Goal: Task Accomplishment & Management: Manage account settings

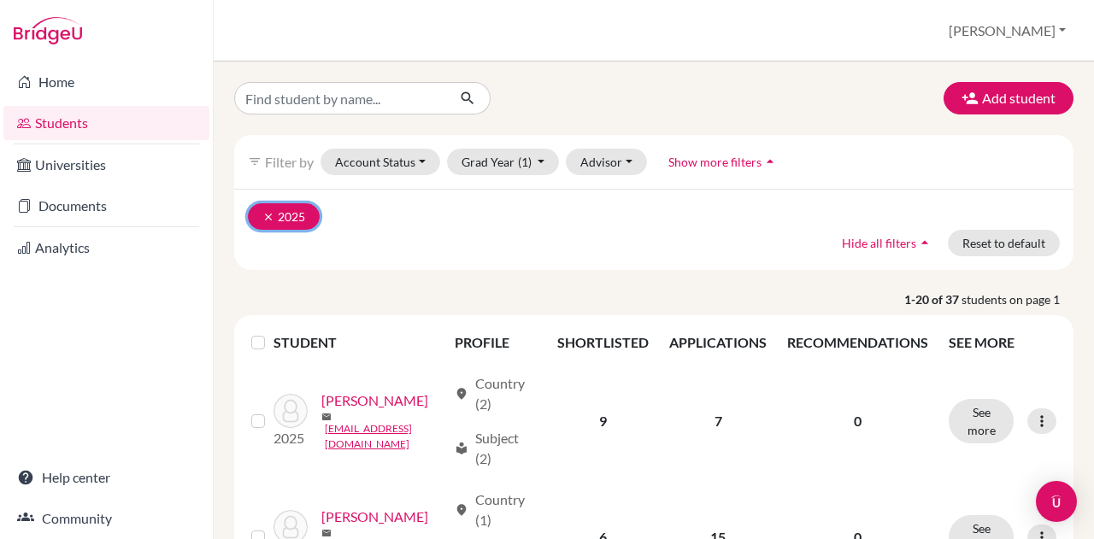
click at [261, 211] on button "clear 2025" at bounding box center [284, 216] width 72 height 26
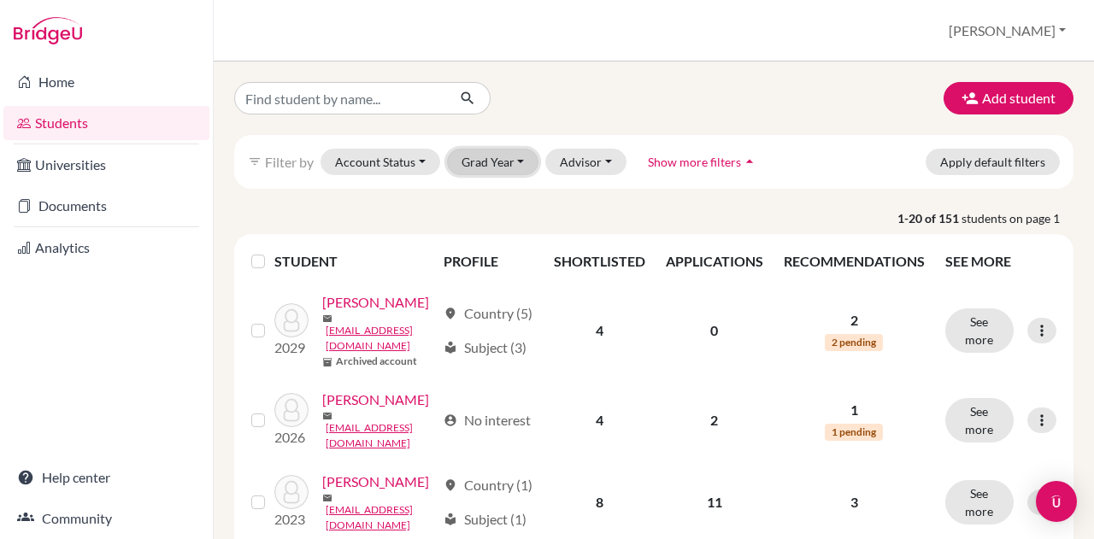
click at [522, 167] on button "Grad Year" at bounding box center [493, 162] width 92 height 26
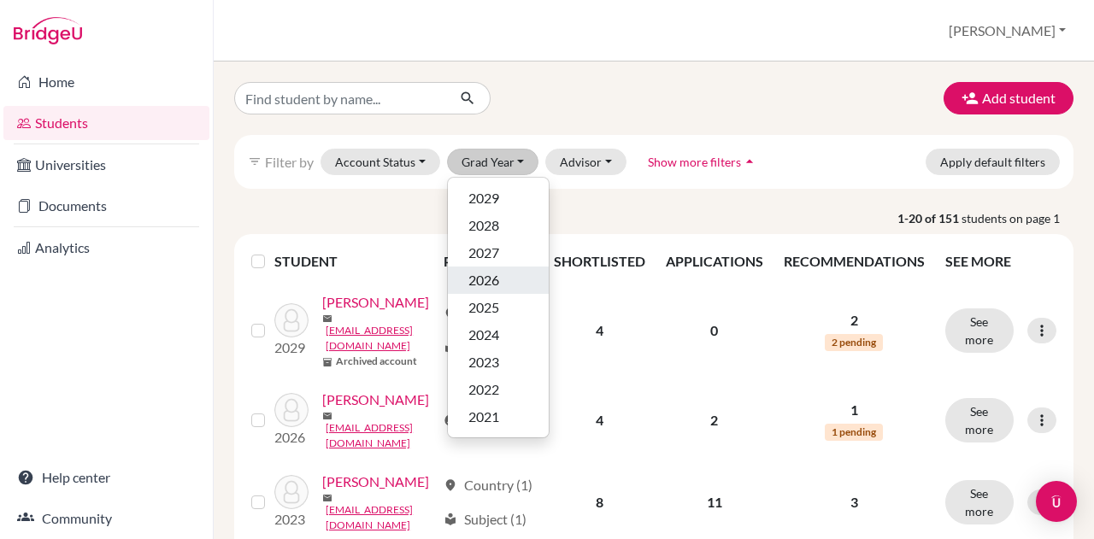
click at [499, 278] on span "2026" at bounding box center [483, 280] width 31 height 21
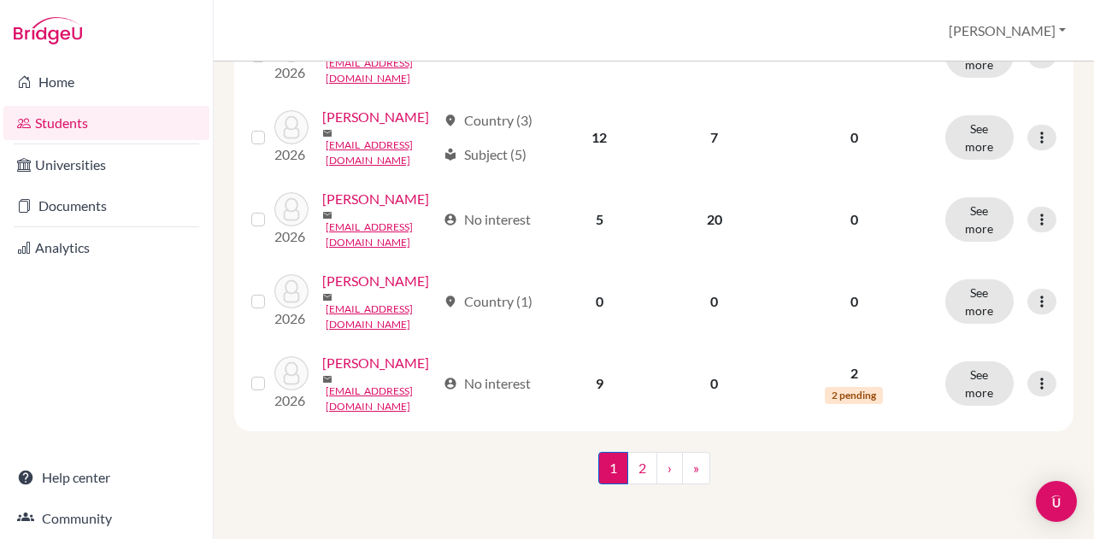
scroll to position [1870, 0]
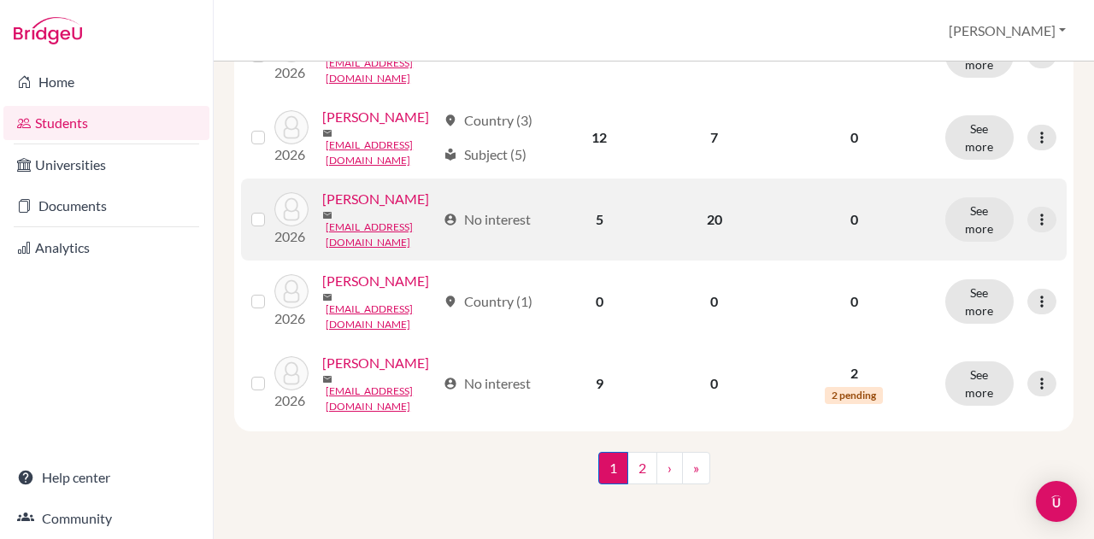
click at [322, 209] on link "Lee, Xavier" at bounding box center [375, 199] width 107 height 21
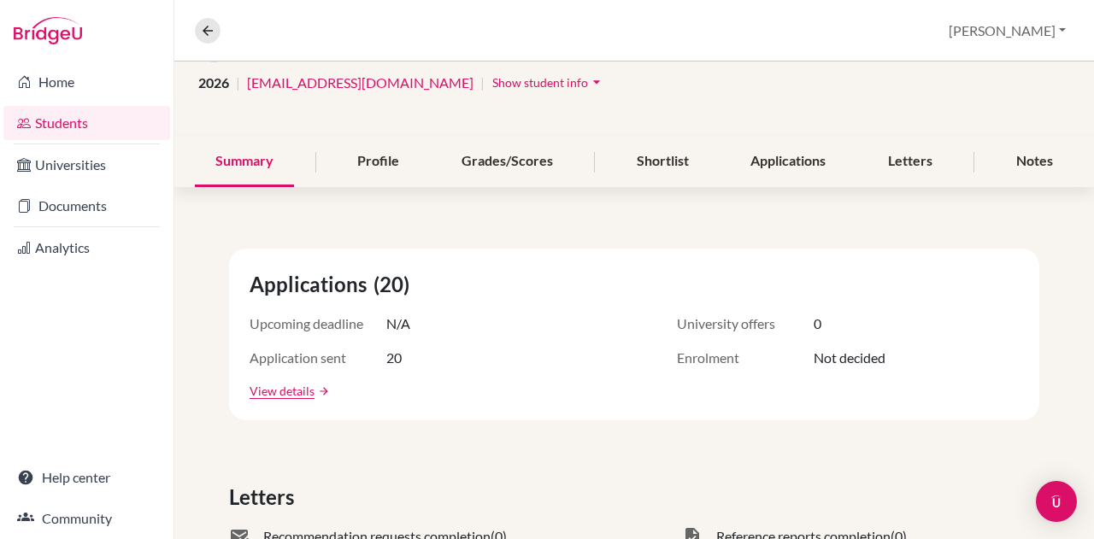
scroll to position [110, 0]
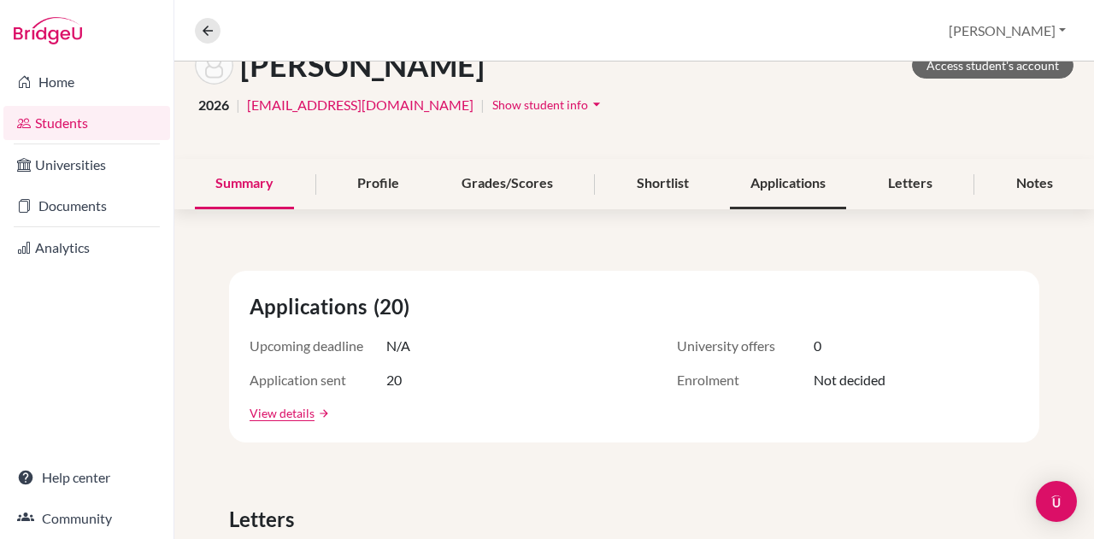
click at [793, 178] on div "Applications" at bounding box center [788, 184] width 116 height 50
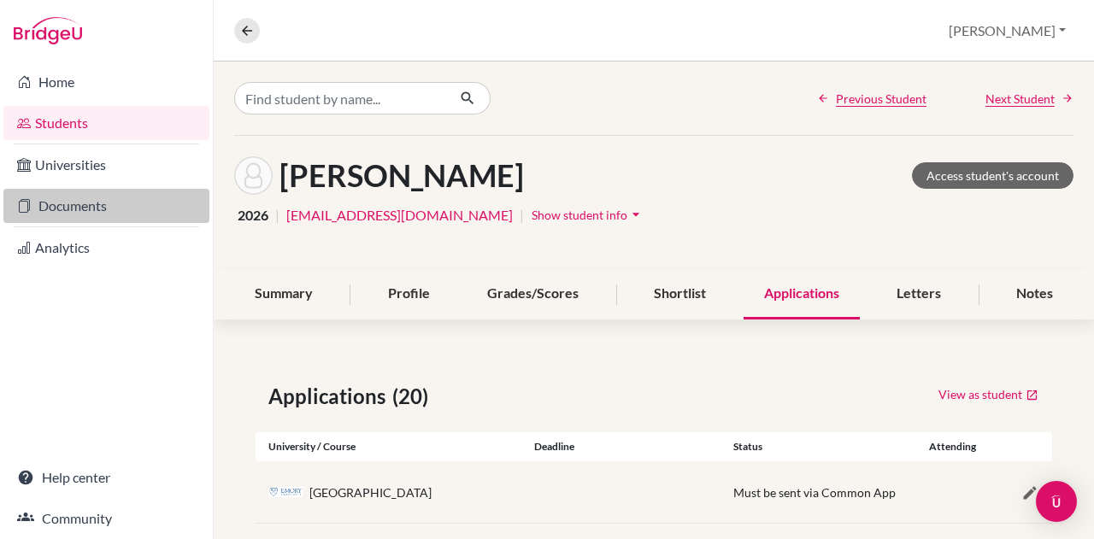
click at [85, 202] on link "Documents" at bounding box center [106, 206] width 206 height 34
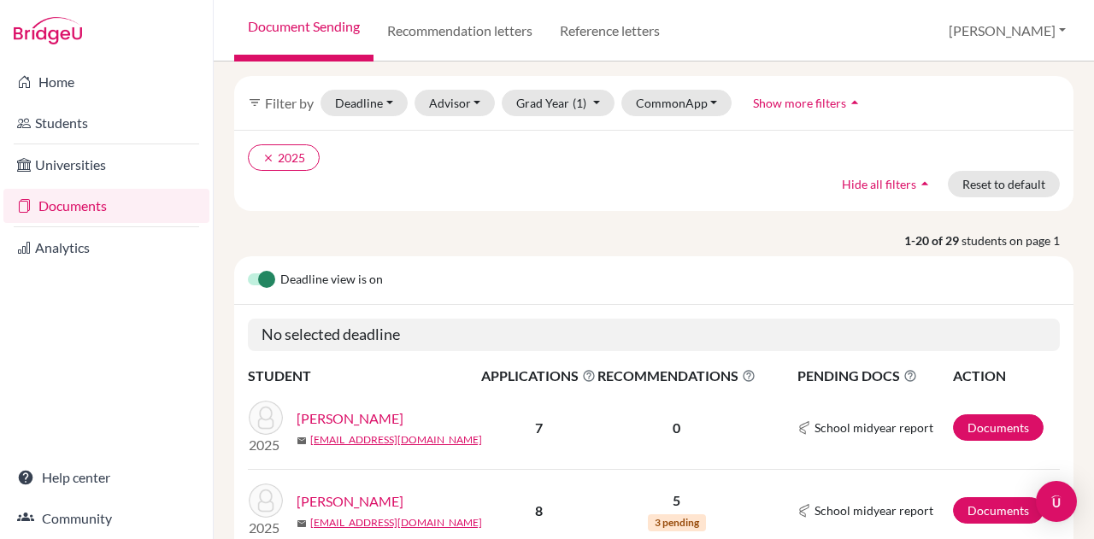
scroll to position [51, 0]
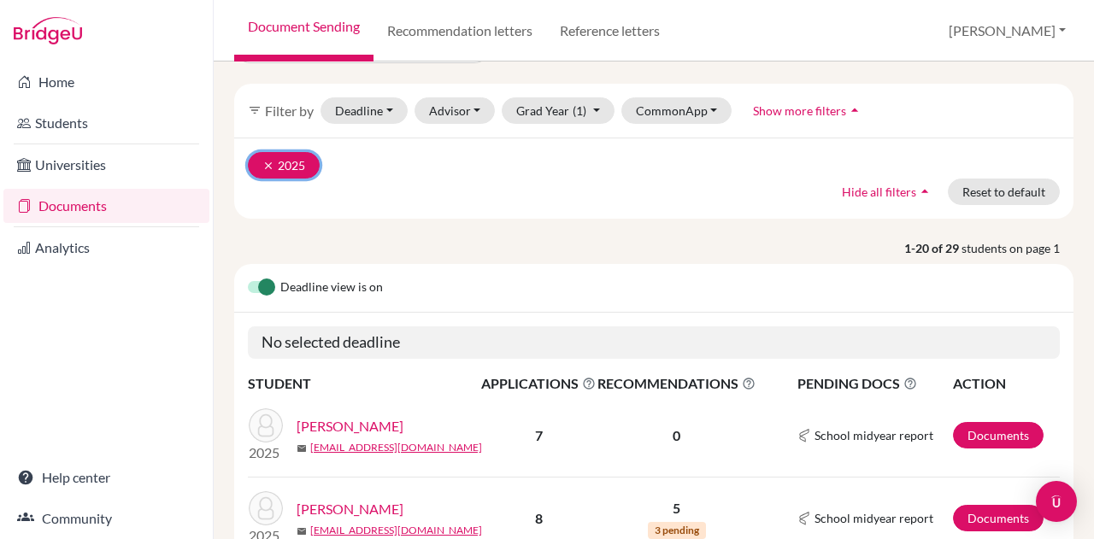
click at [262, 167] on icon "clear" at bounding box center [268, 166] width 12 height 12
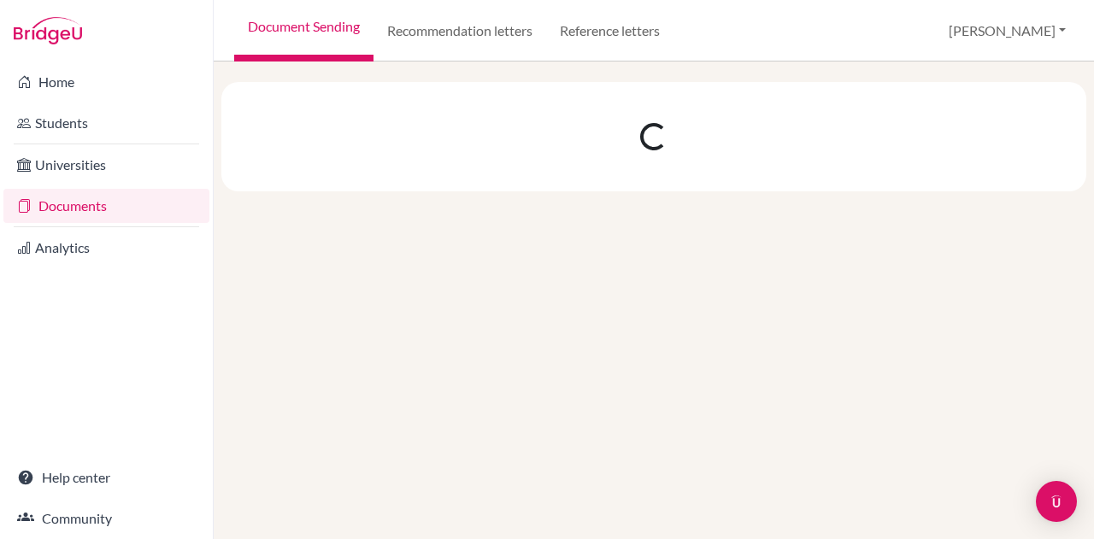
scroll to position [0, 0]
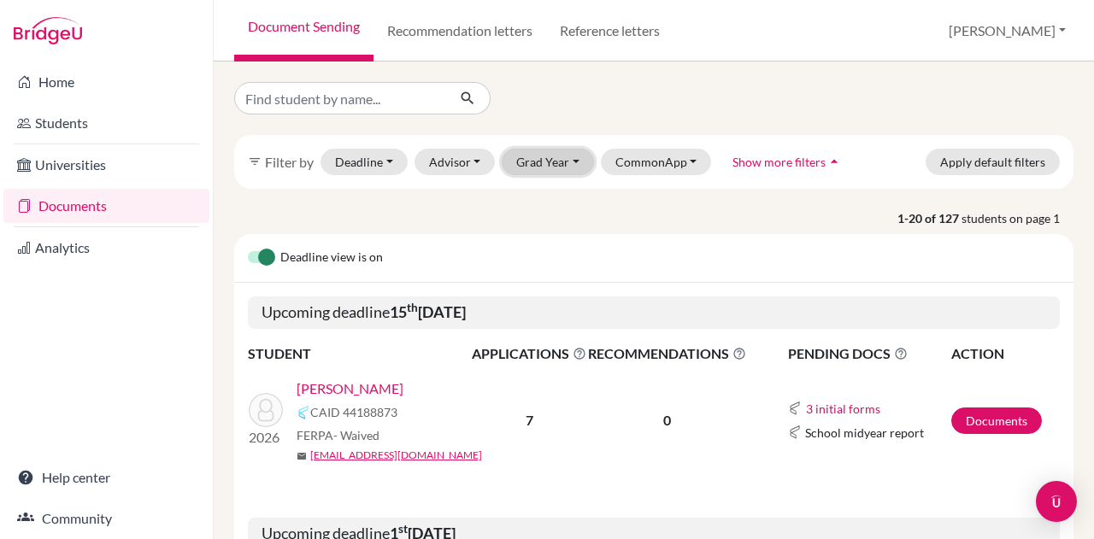
click at [566, 158] on button "Grad Year" at bounding box center [548, 162] width 92 height 26
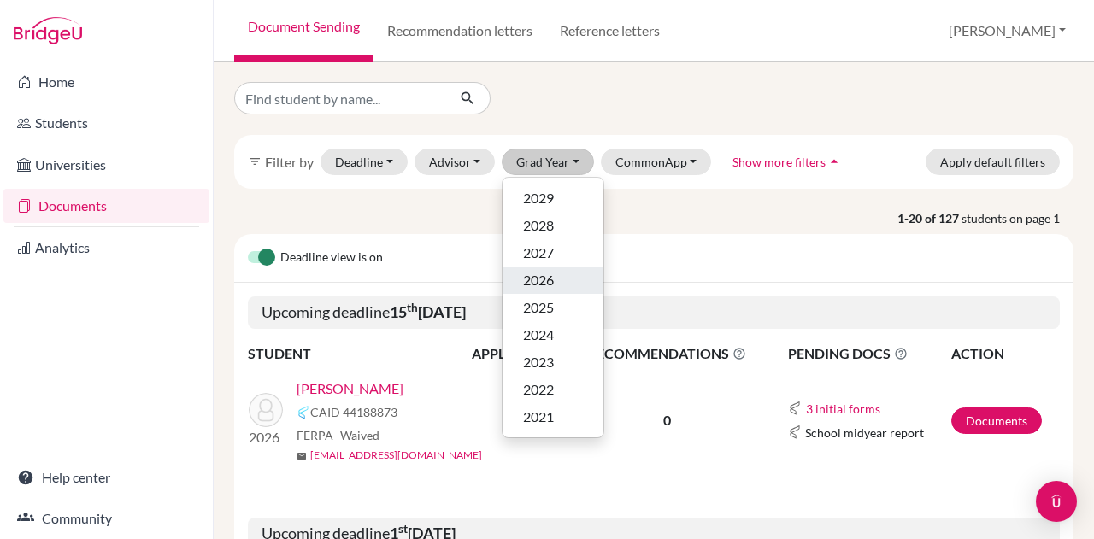
click at [540, 276] on span "2026" at bounding box center [538, 280] width 31 height 21
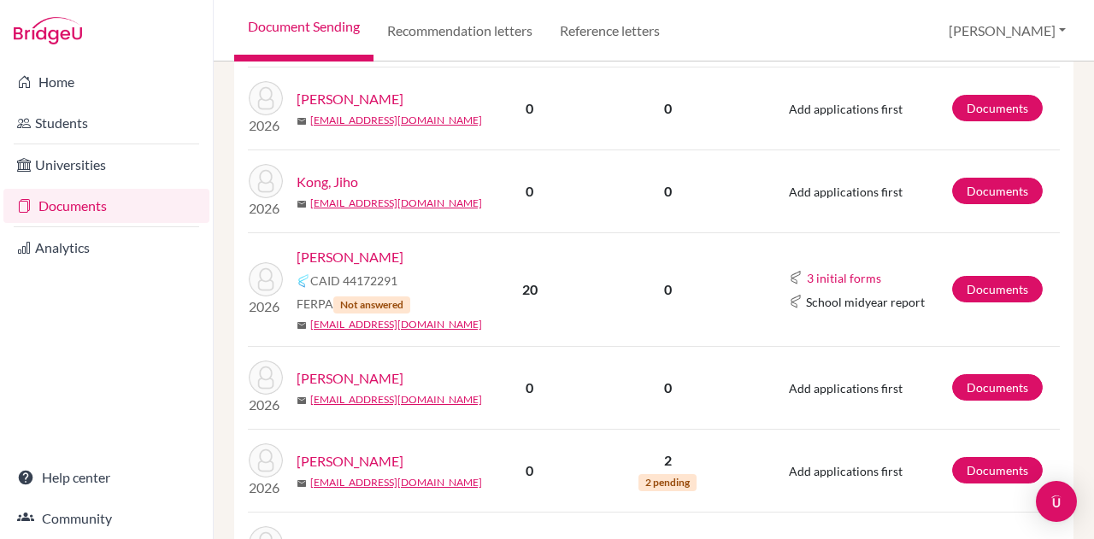
scroll to position [1901, 0]
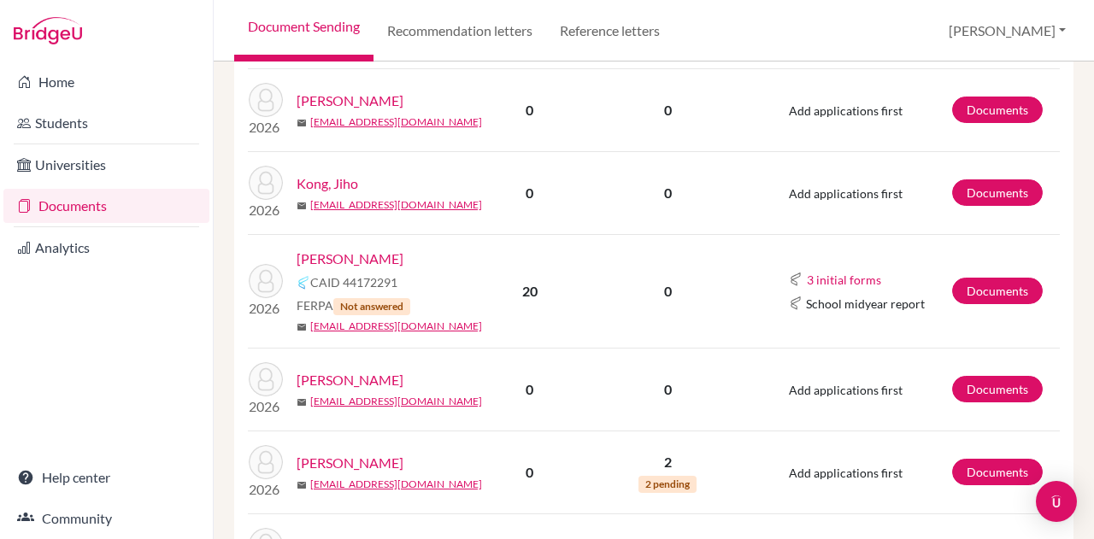
click at [336, 249] on link "Lee, Xavier" at bounding box center [349, 259] width 107 height 21
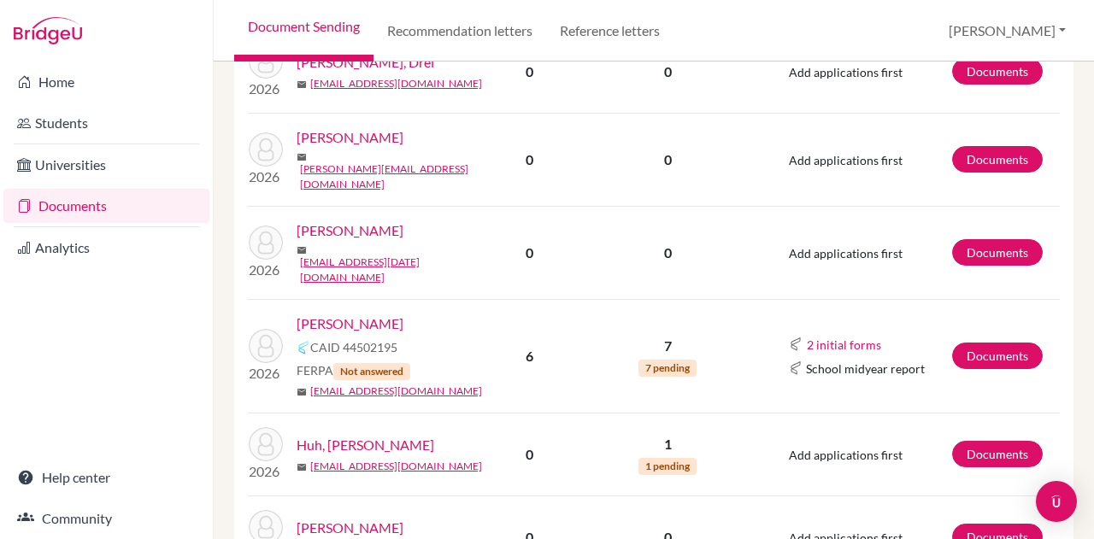
scroll to position [1203, 0]
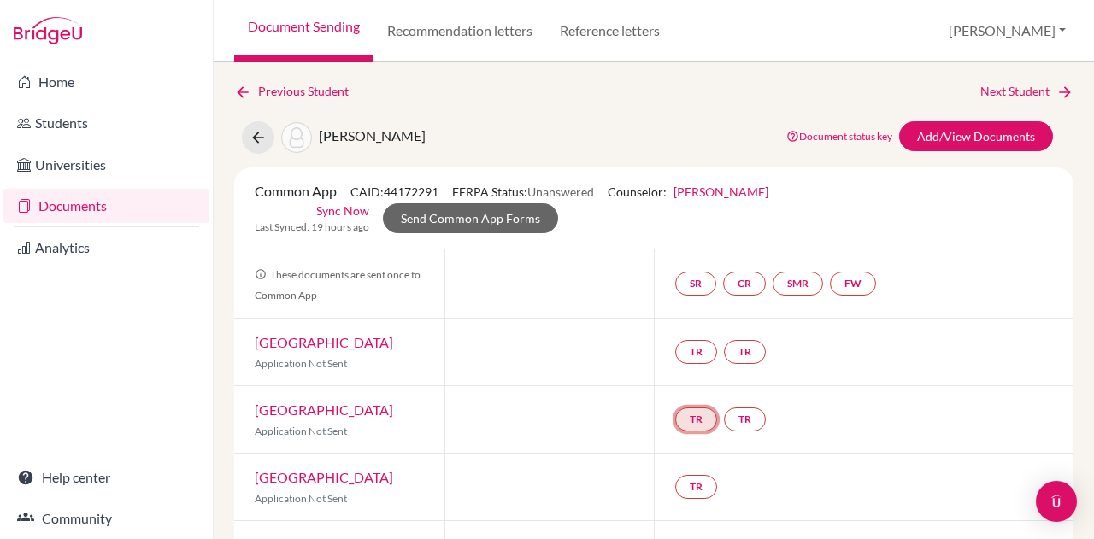
click at [686, 428] on link "TR" at bounding box center [696, 420] width 42 height 24
click at [678, 361] on h3 "Teacher recommendation" at bounding box center [694, 354] width 169 height 31
click at [670, 346] on h3 "Teacher recommendation" at bounding box center [694, 354] width 169 height 31
click at [690, 427] on link "TR" at bounding box center [696, 420] width 42 height 24
click at [690, 356] on h3 "Teacher recommendation" at bounding box center [694, 354] width 169 height 31
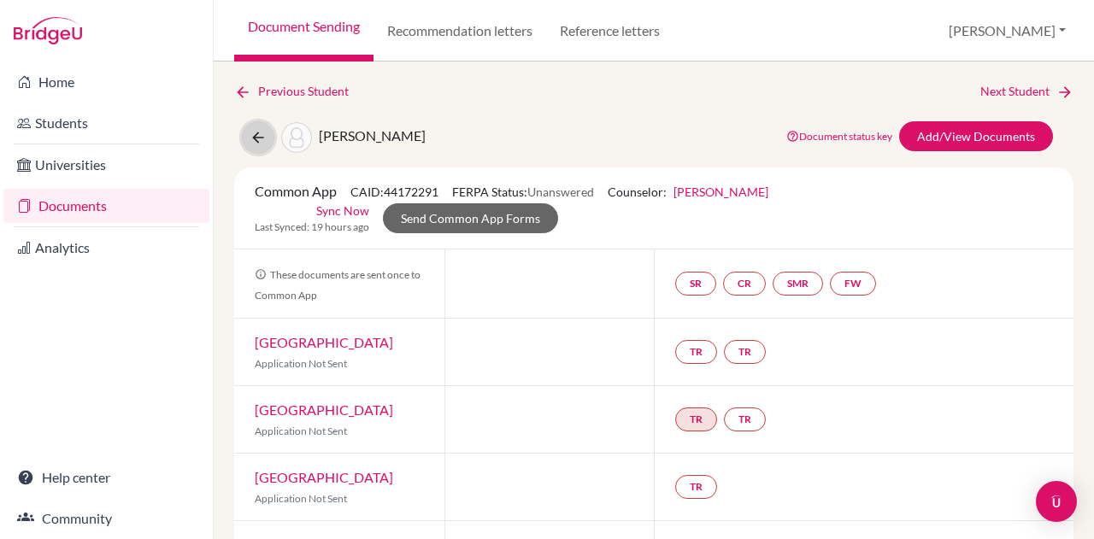
click at [256, 151] on button at bounding box center [258, 137] width 32 height 32
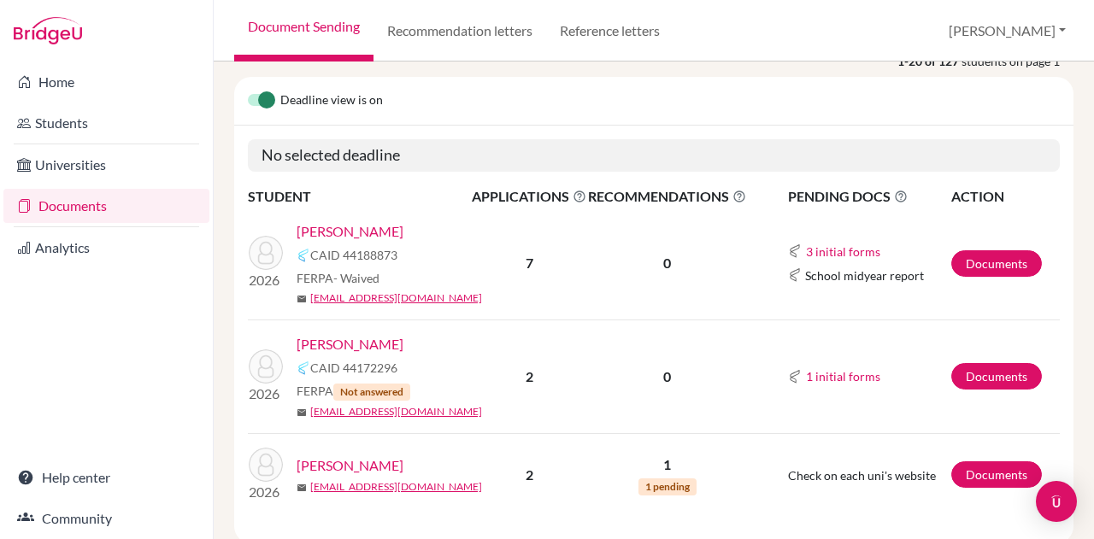
scroll to position [268, 0]
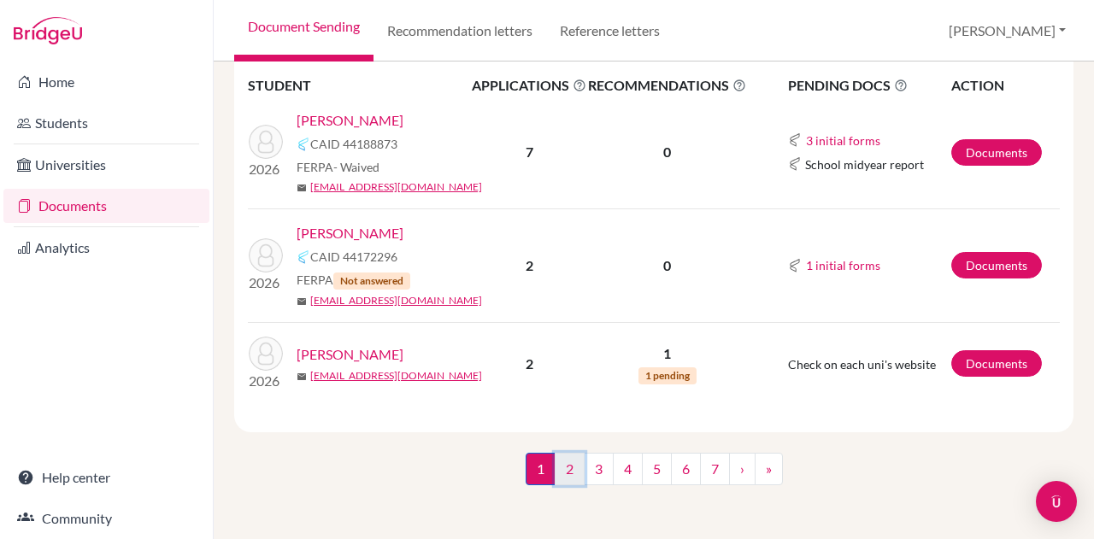
click at [561, 477] on link "2" at bounding box center [570, 469] width 30 height 32
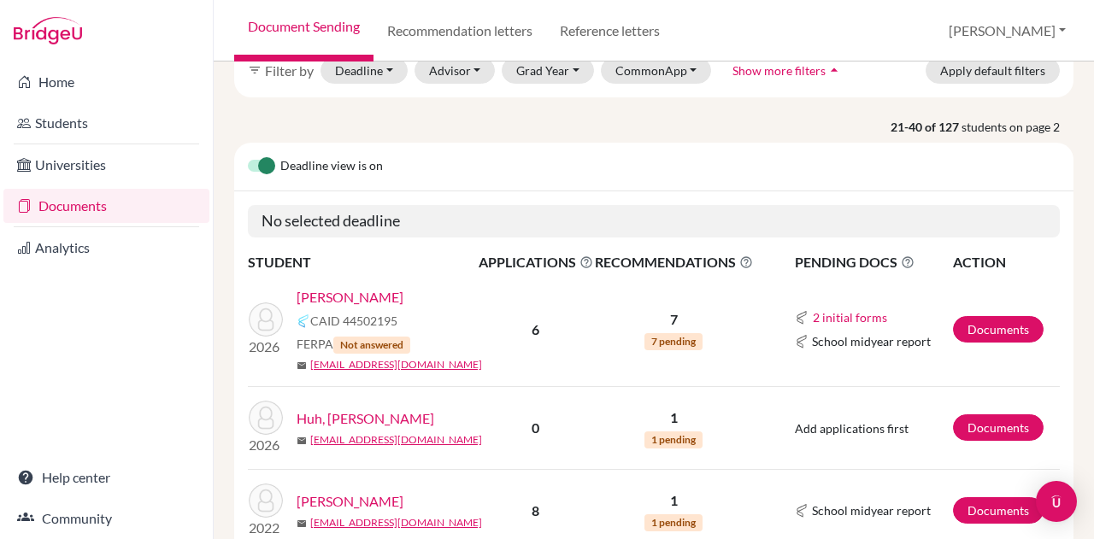
scroll to position [98, 0]
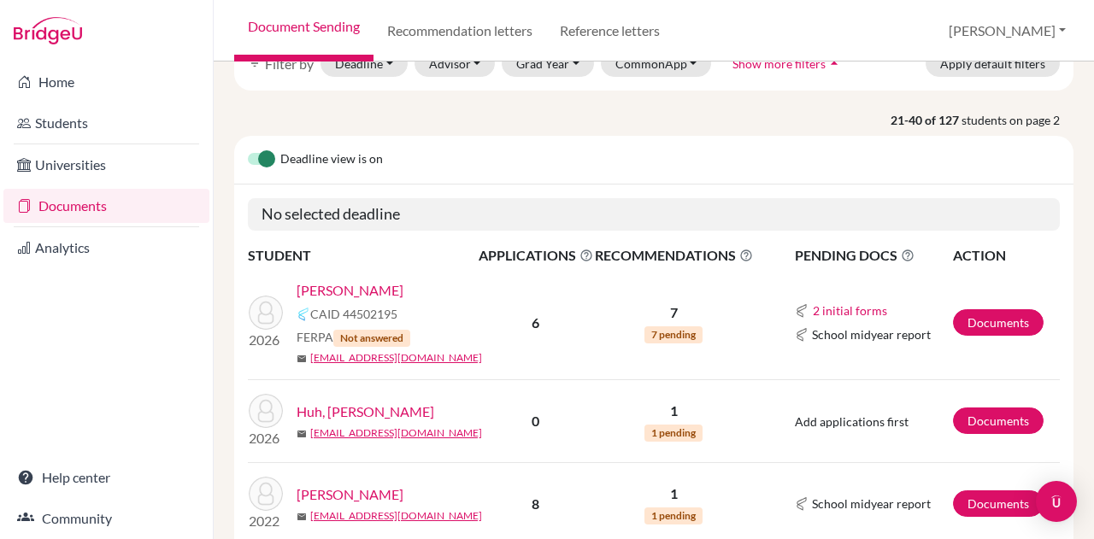
click at [337, 290] on link "[PERSON_NAME]" at bounding box center [349, 290] width 107 height 21
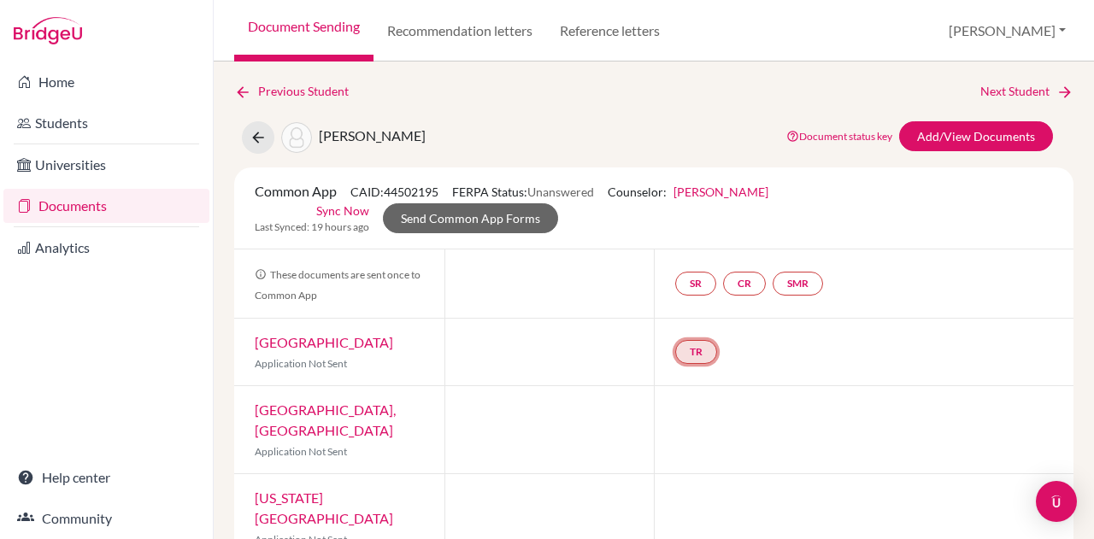
click at [698, 344] on link "TR" at bounding box center [696, 352] width 42 height 24
click at [698, 278] on h3 "Teacher recommendation" at bounding box center [694, 287] width 169 height 31
click at [683, 286] on h3 "Teacher recommendation" at bounding box center [694, 287] width 169 height 31
click at [702, 343] on link "TR" at bounding box center [696, 352] width 42 height 24
click at [863, 232] on div "Common App CAID: 44502195 FERPA Status: Unanswered Counselor: Angela Taflinger …" at bounding box center [654, 208] width 824 height 54
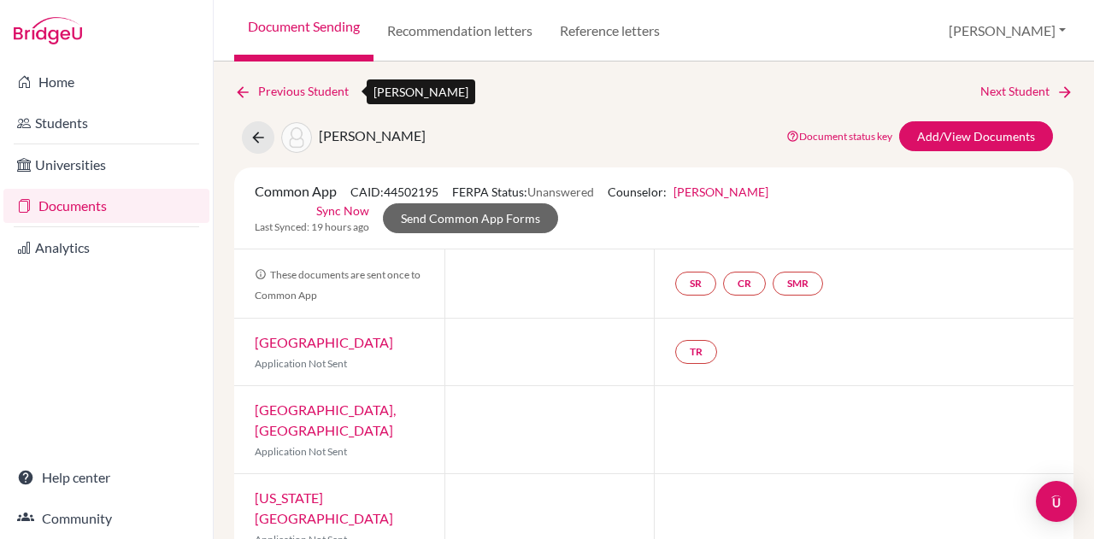
click at [241, 92] on icon at bounding box center [242, 92] width 17 height 17
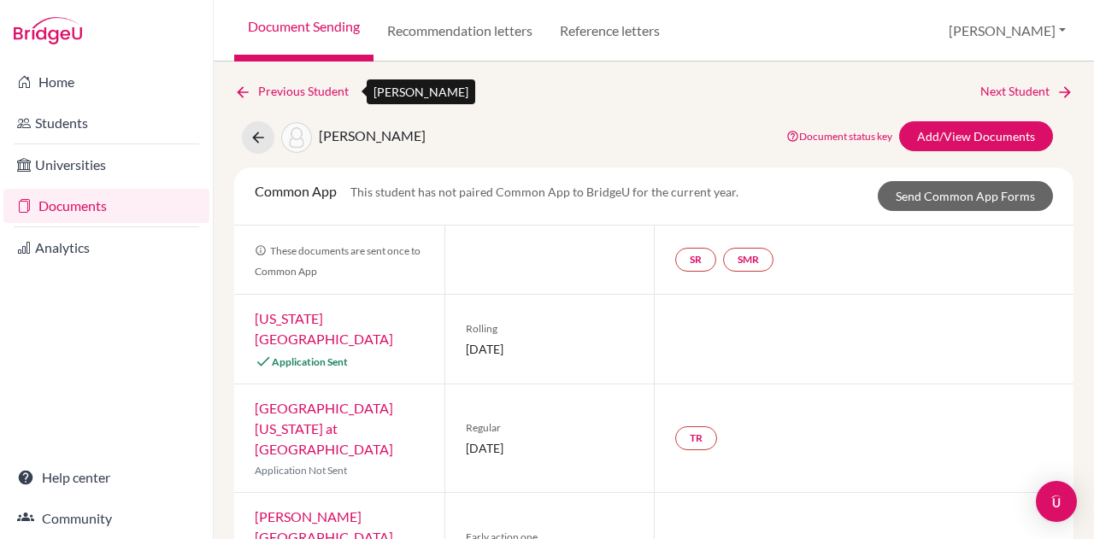
click at [241, 90] on icon at bounding box center [242, 92] width 17 height 17
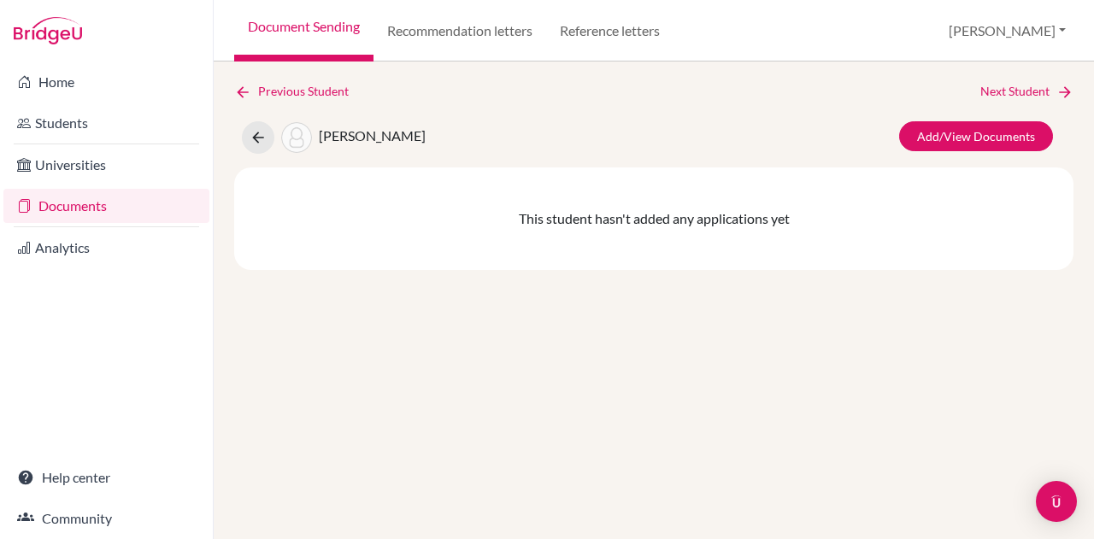
click at [332, 28] on link "Document Sending" at bounding box center [303, 31] width 139 height 62
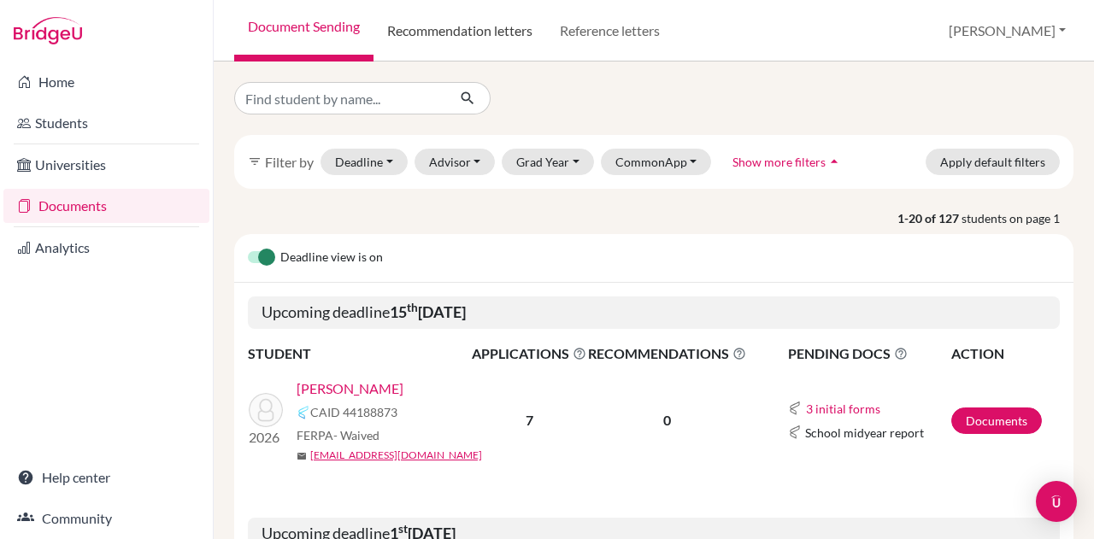
click at [428, 41] on link "Recommendation letters" at bounding box center [459, 31] width 173 height 62
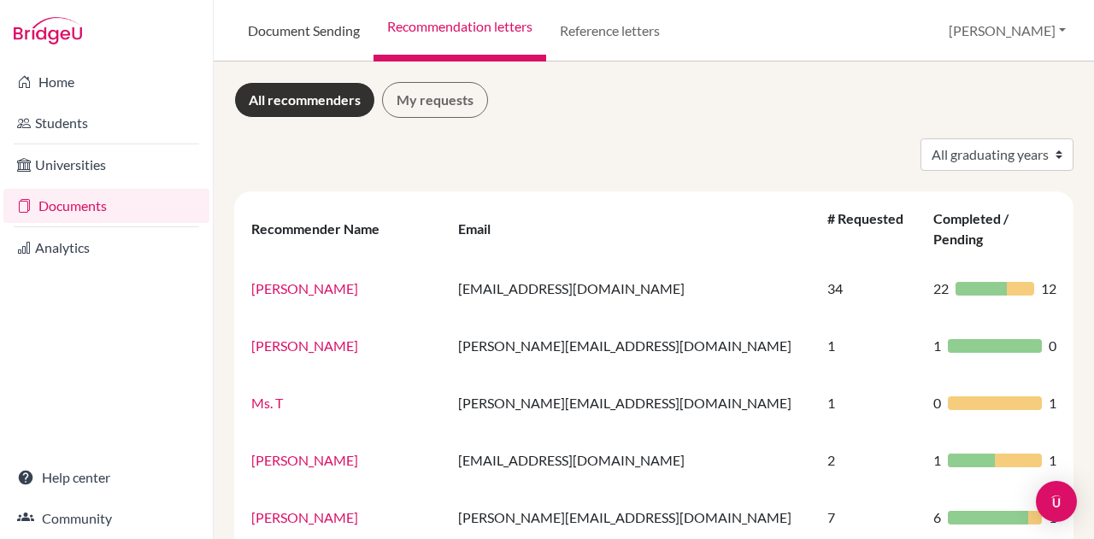
click at [321, 22] on link "Document Sending" at bounding box center [303, 31] width 139 height 62
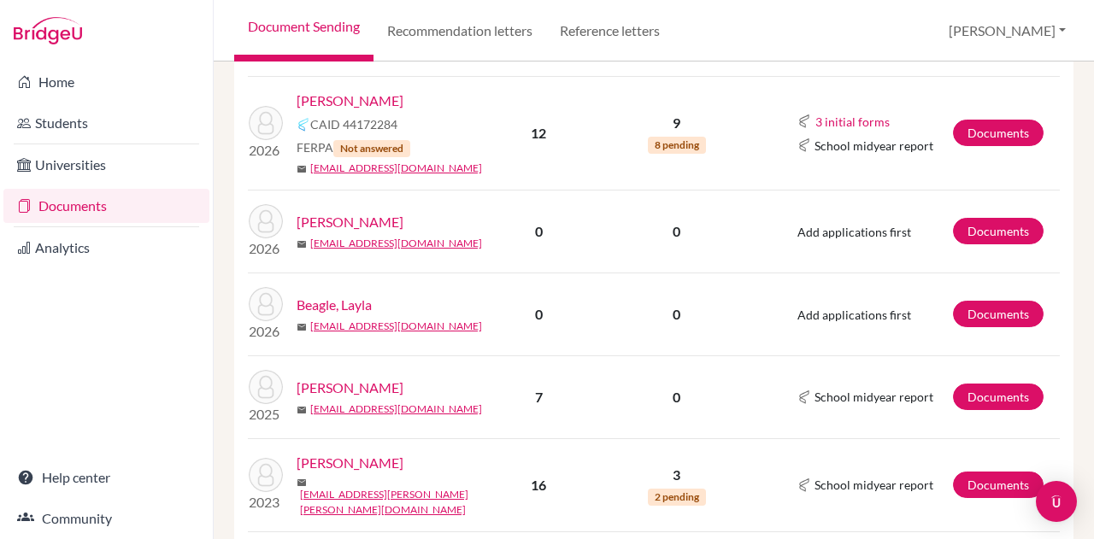
scroll to position [813, 0]
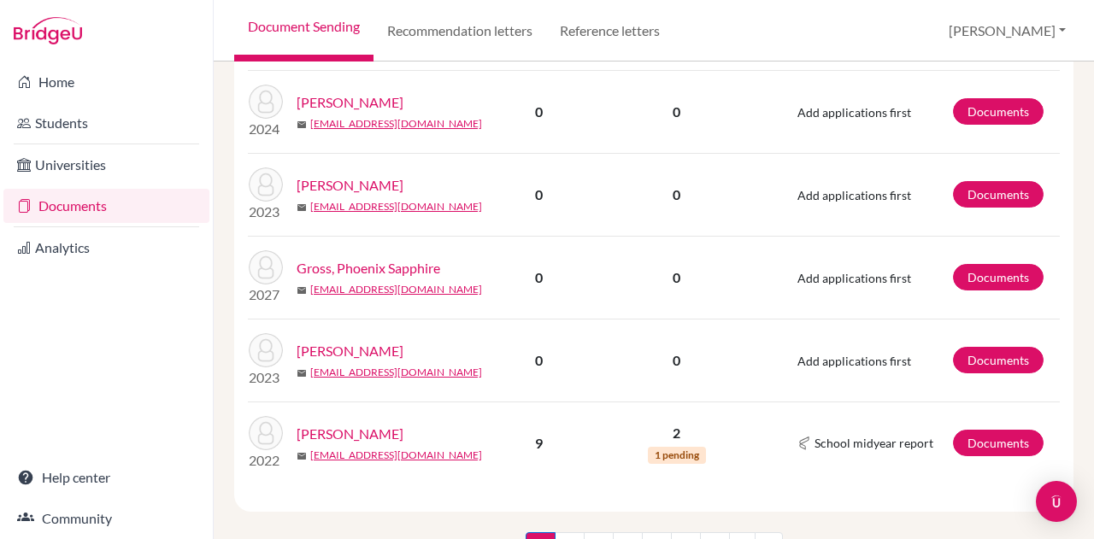
scroll to position [1922, 0]
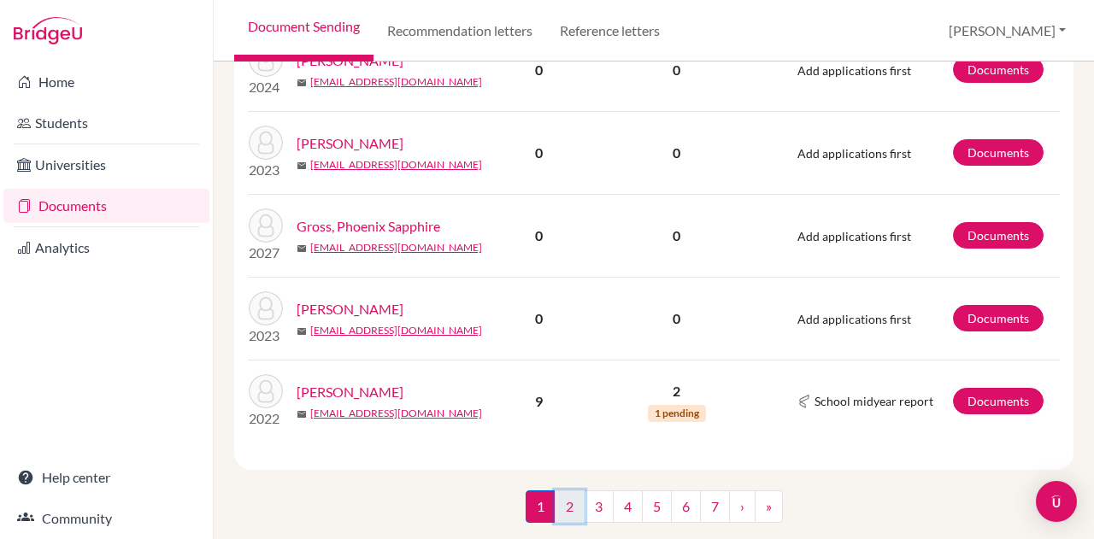
click at [559, 490] on link "2" at bounding box center [570, 506] width 30 height 32
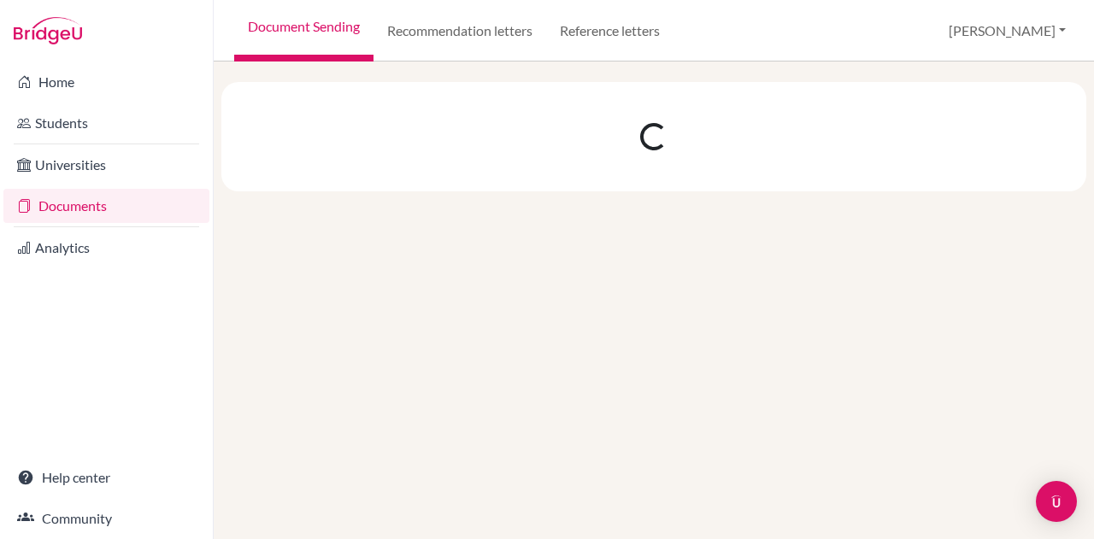
scroll to position [0, 0]
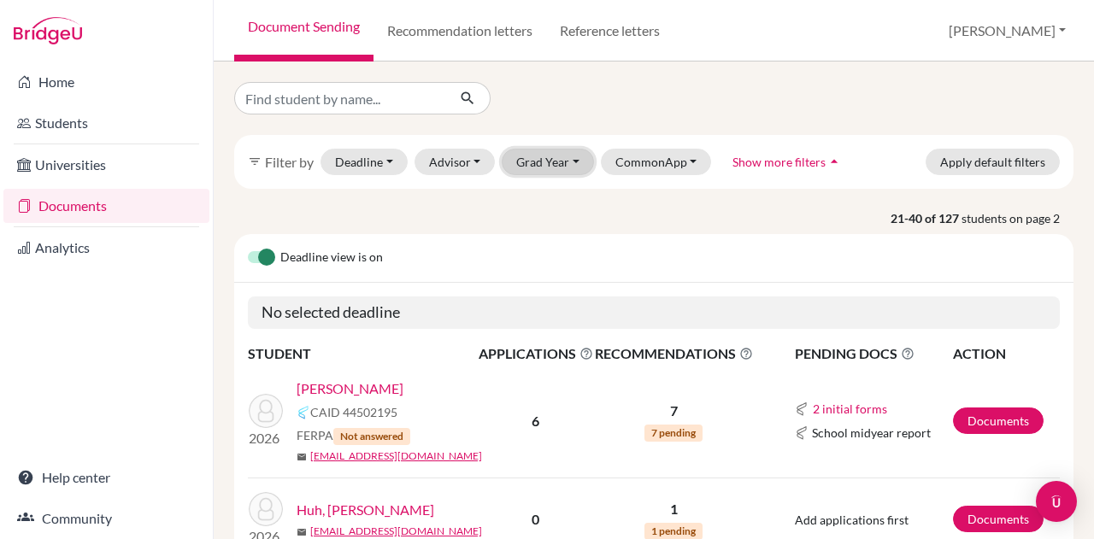
click at [576, 162] on button "Grad Year" at bounding box center [548, 162] width 92 height 26
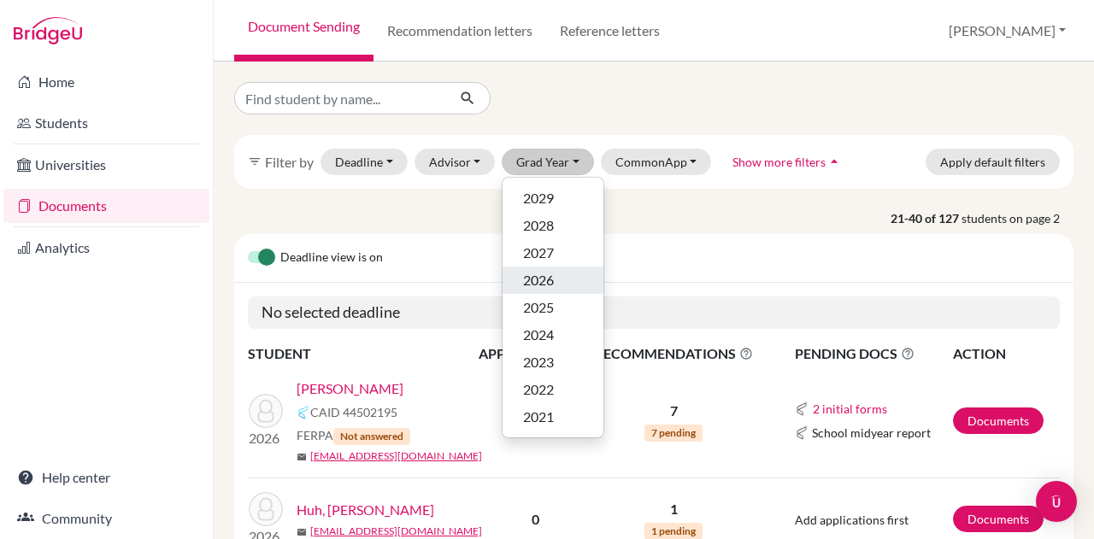
click at [551, 281] on span "2026" at bounding box center [538, 280] width 31 height 21
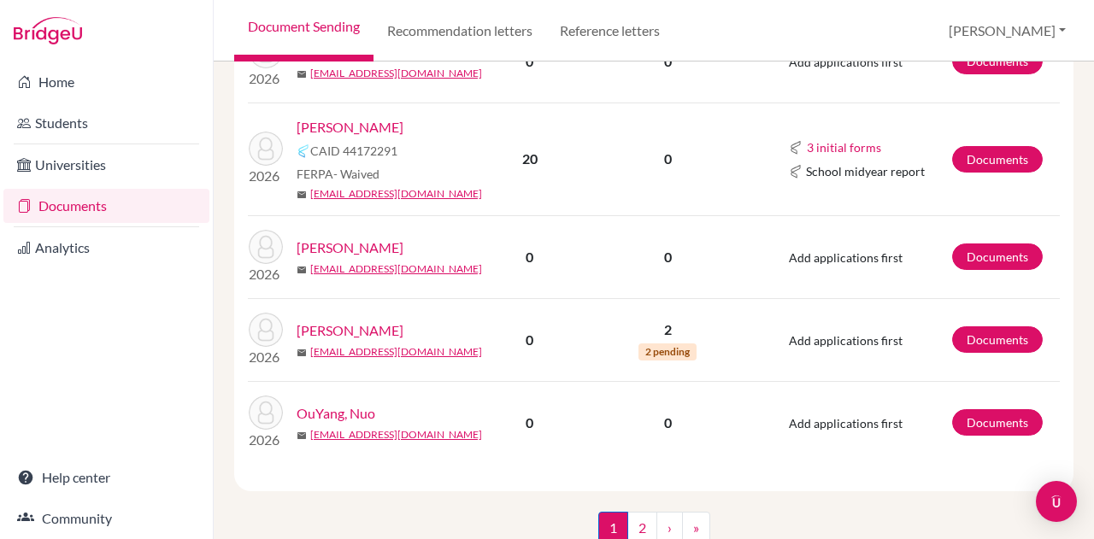
scroll to position [2065, 0]
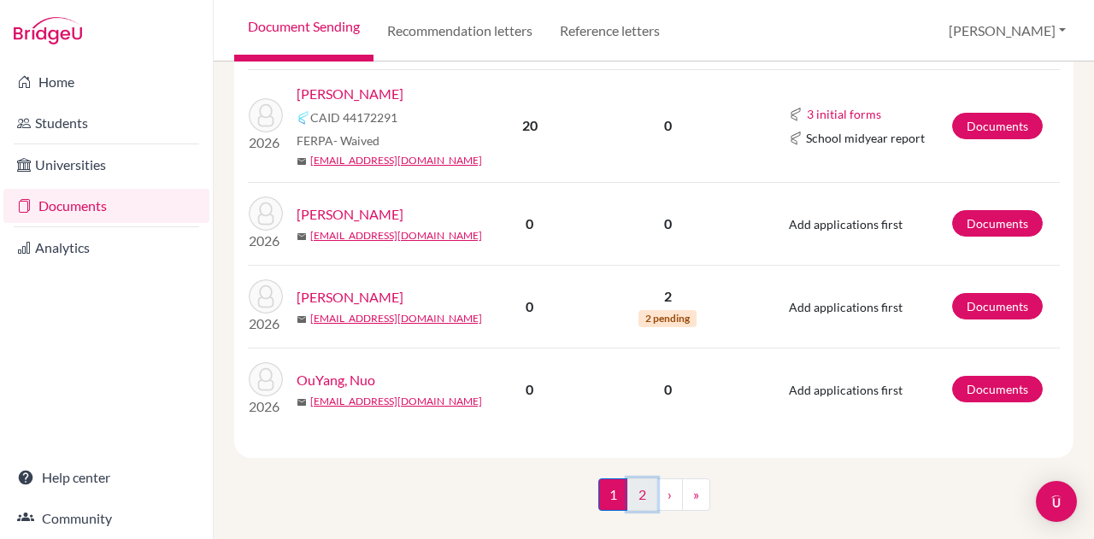
click at [638, 478] on link "2" at bounding box center [642, 494] width 30 height 32
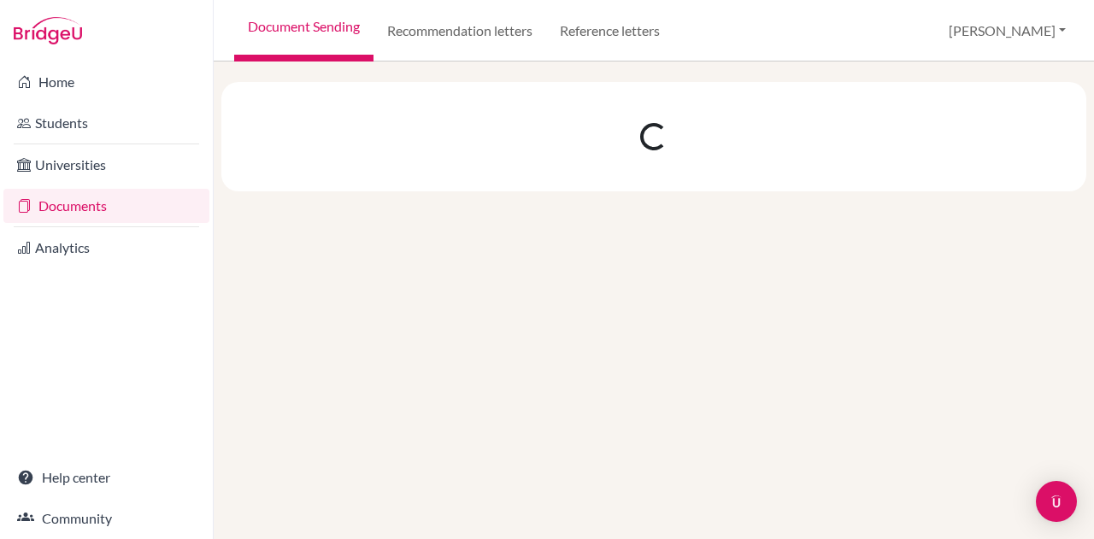
scroll to position [0, 0]
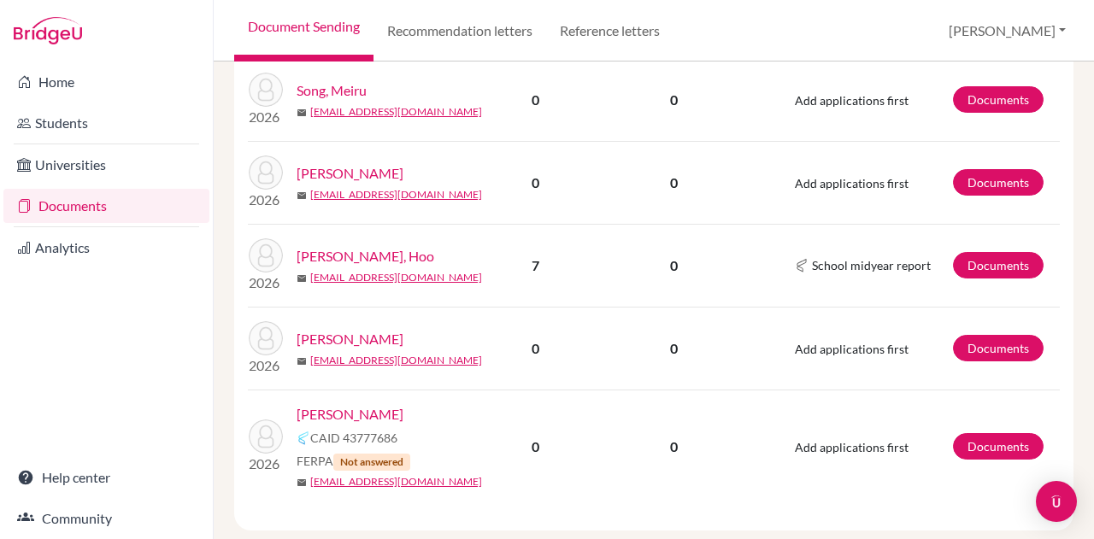
scroll to position [720, 0]
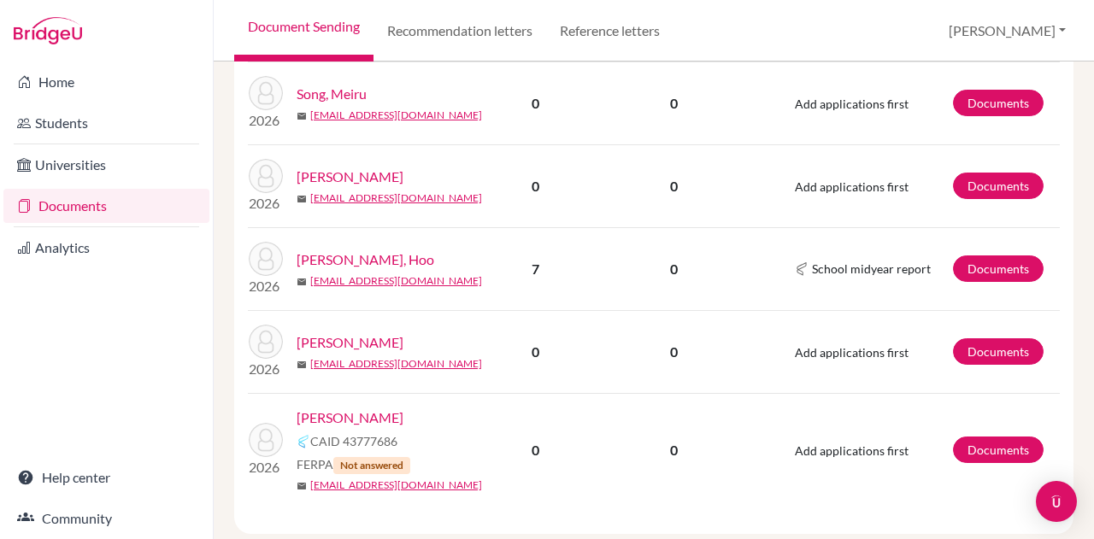
click at [884, 349] on span "Add applications first" at bounding box center [852, 352] width 114 height 15
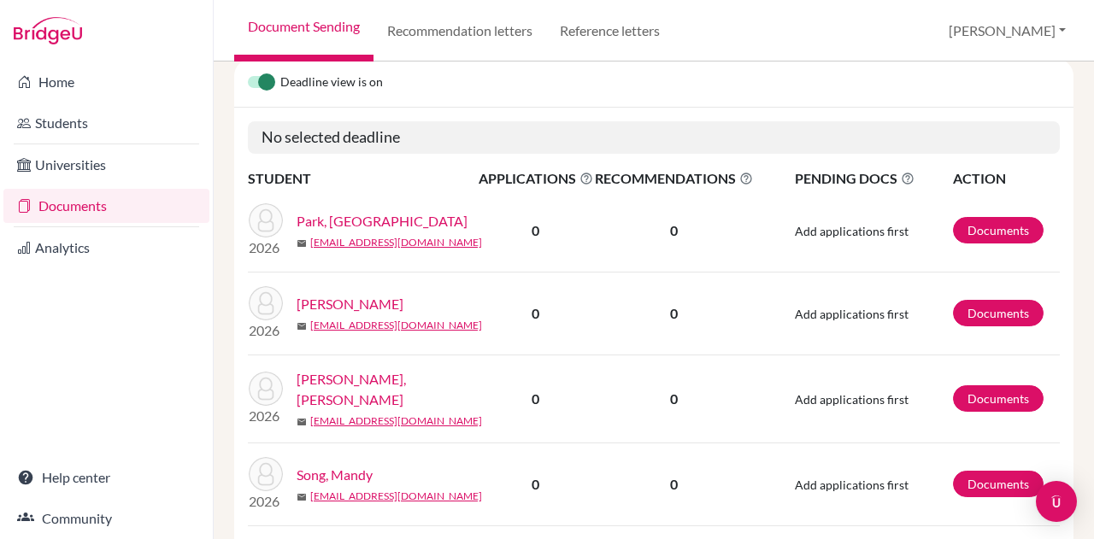
scroll to position [0, 0]
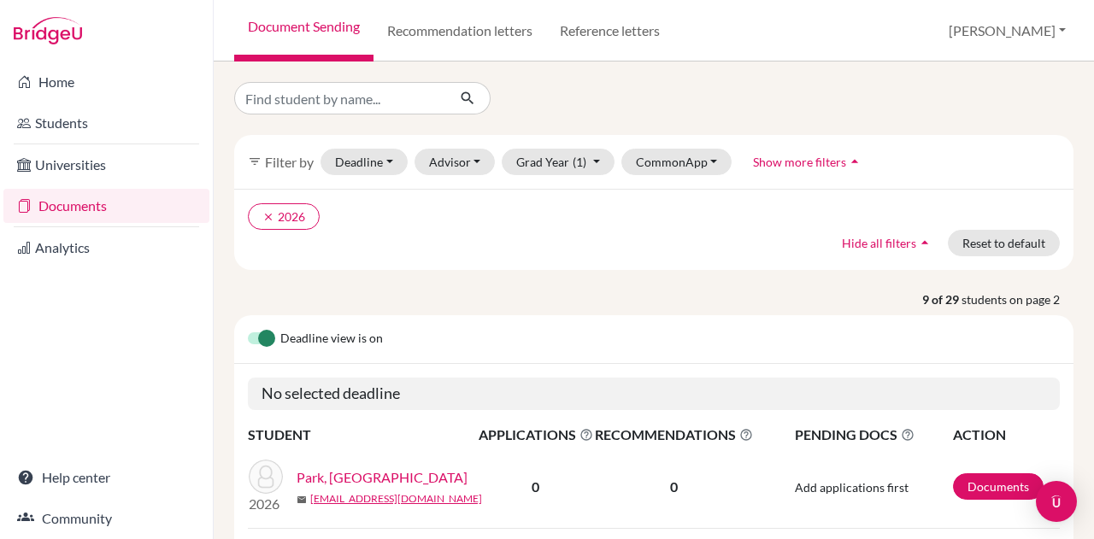
click at [983, 77] on div "filter_list Filter by Deadline - Select a date range Or double click for a sing…" at bounding box center [654, 301] width 880 height 478
